Goal: Obtain resource: Download file/media

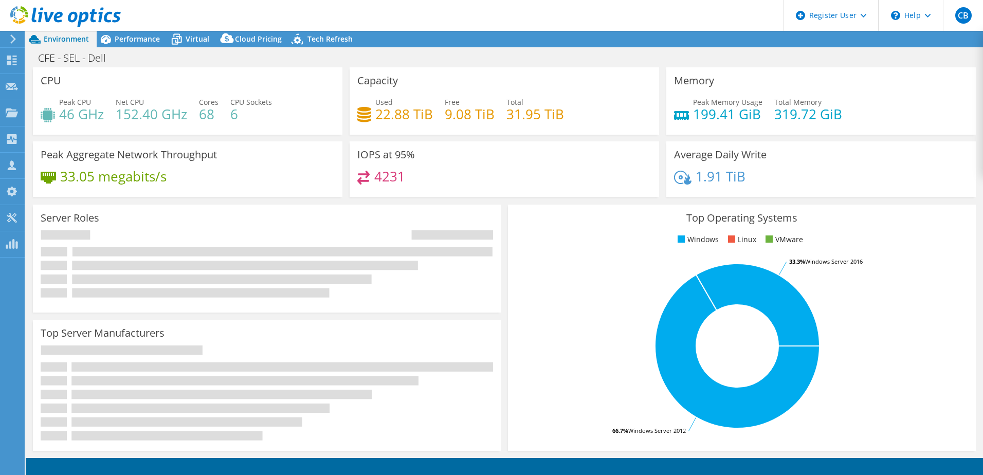
select select "USD"
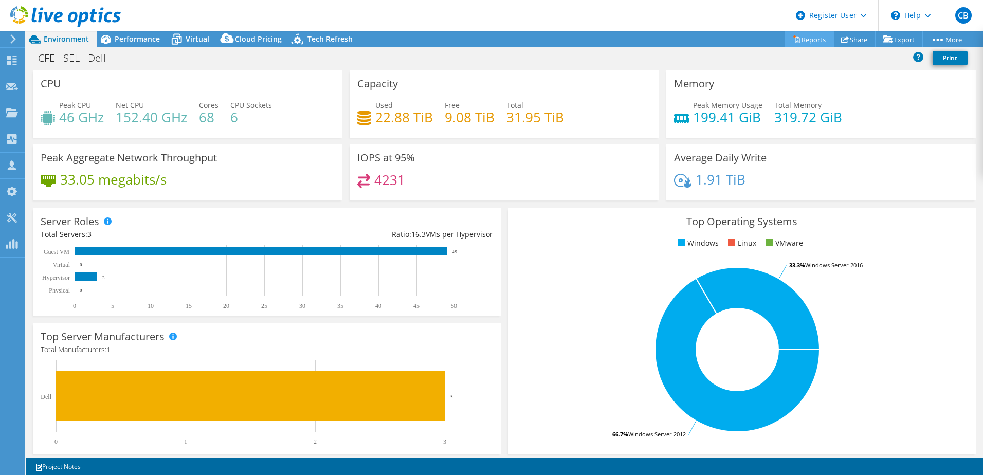
click at [813, 41] on link "Reports" at bounding box center [809, 39] width 49 height 16
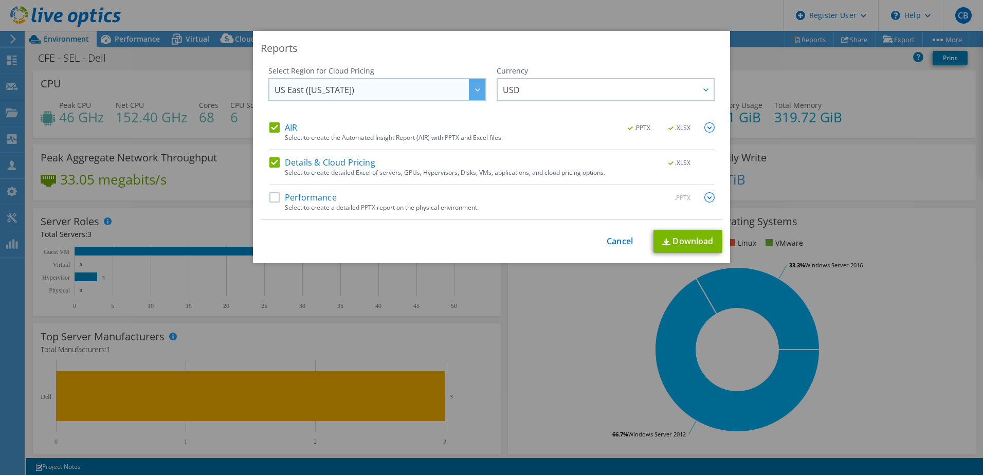
click at [469, 98] on div at bounding box center [477, 89] width 16 height 21
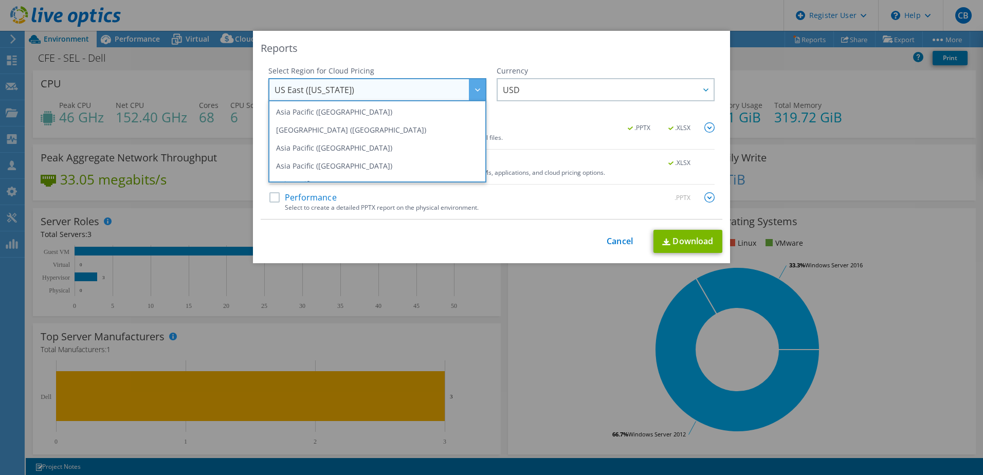
click at [447, 48] on div "Reports" at bounding box center [492, 48] width 462 height 14
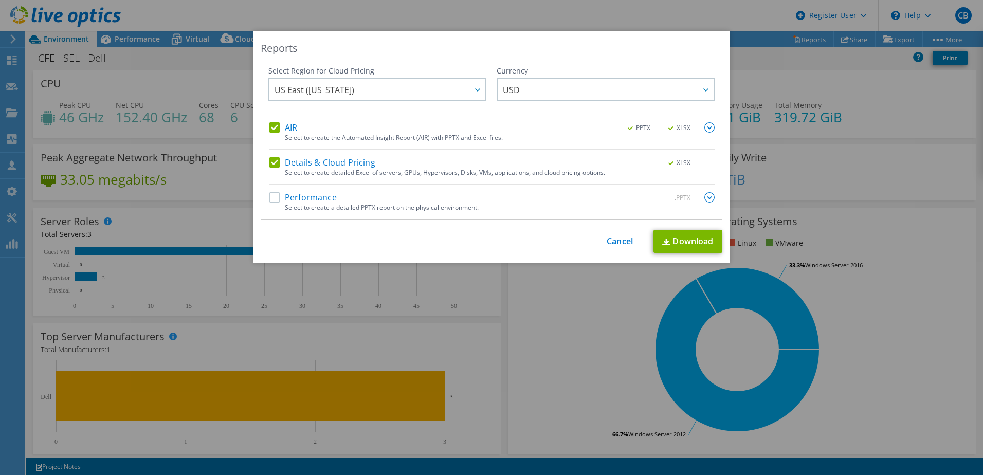
click at [270, 201] on label "Performance" at bounding box center [302, 197] width 67 height 10
click at [0, 0] on input "Performance" at bounding box center [0, 0] width 0 height 0
click at [690, 246] on link "Download" at bounding box center [687, 241] width 69 height 23
click at [836, 94] on div "Reports Select Region for Cloud Pricing Asia Pacific ([GEOGRAPHIC_DATA]) [GEOGR…" at bounding box center [491, 237] width 983 height 413
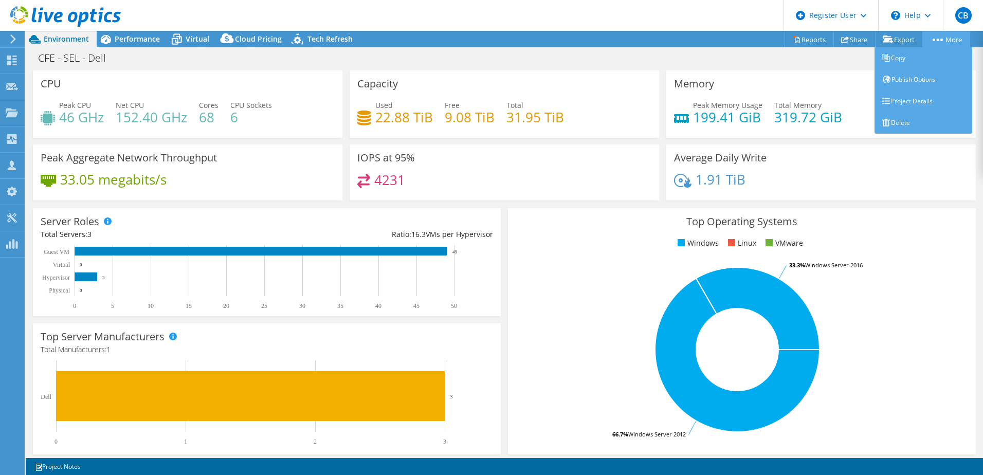
drag, startPoint x: 925, startPoint y: 39, endPoint x: 931, endPoint y: 40, distance: 6.2
click at [925, 39] on link "More" at bounding box center [946, 39] width 48 height 16
click at [940, 39] on circle at bounding box center [941, 40] width 3 height 3
click at [916, 104] on link "Project Details" at bounding box center [923, 101] width 98 height 22
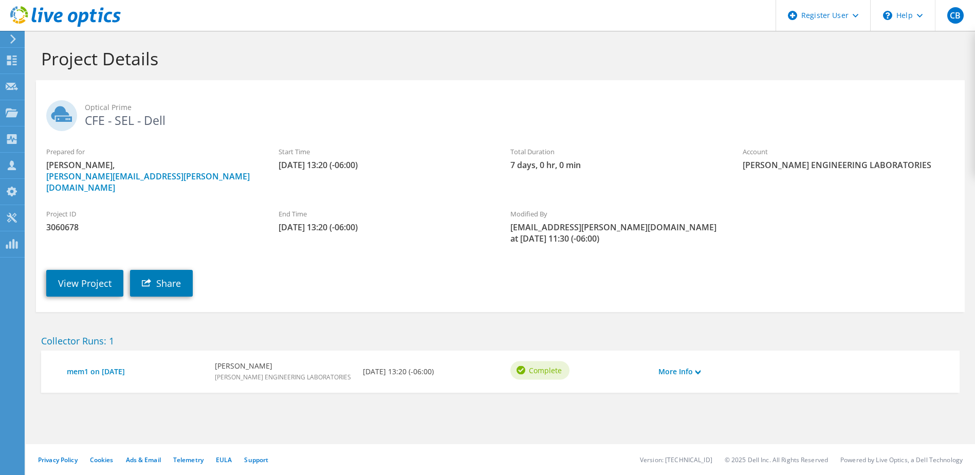
click at [71, 222] on span "3060678" at bounding box center [152, 227] width 212 height 11
copy span "3060678"
click at [36, 60] on div "Dashboard" at bounding box center [48, 61] width 48 height 26
